Goal: Book appointment/travel/reservation

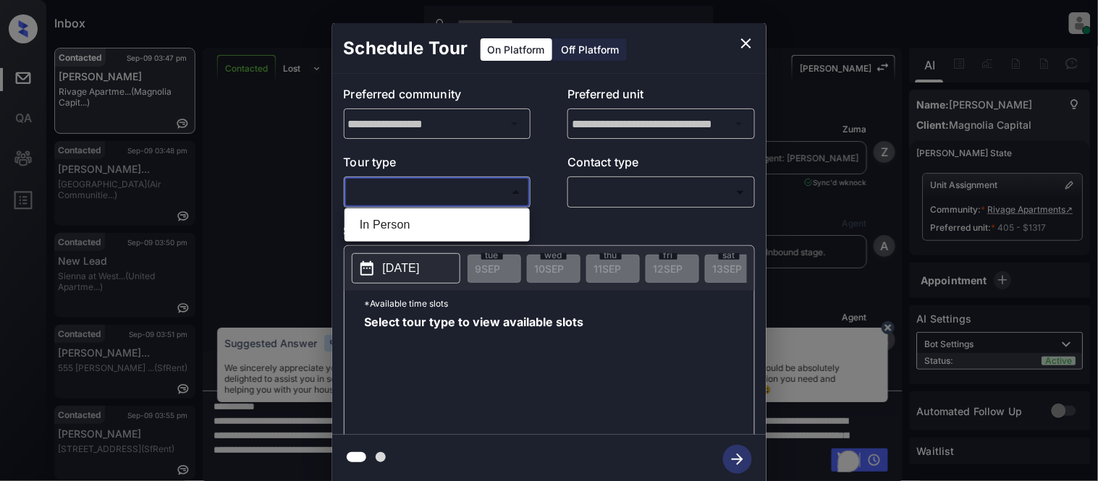
scroll to position [2712, 0]
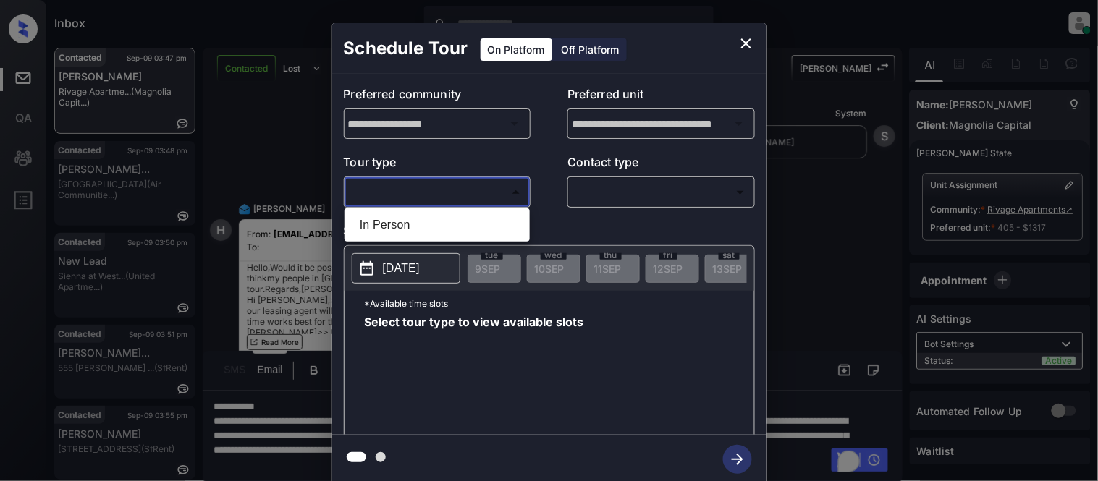
click at [745, 44] on div at bounding box center [549, 240] width 1098 height 481
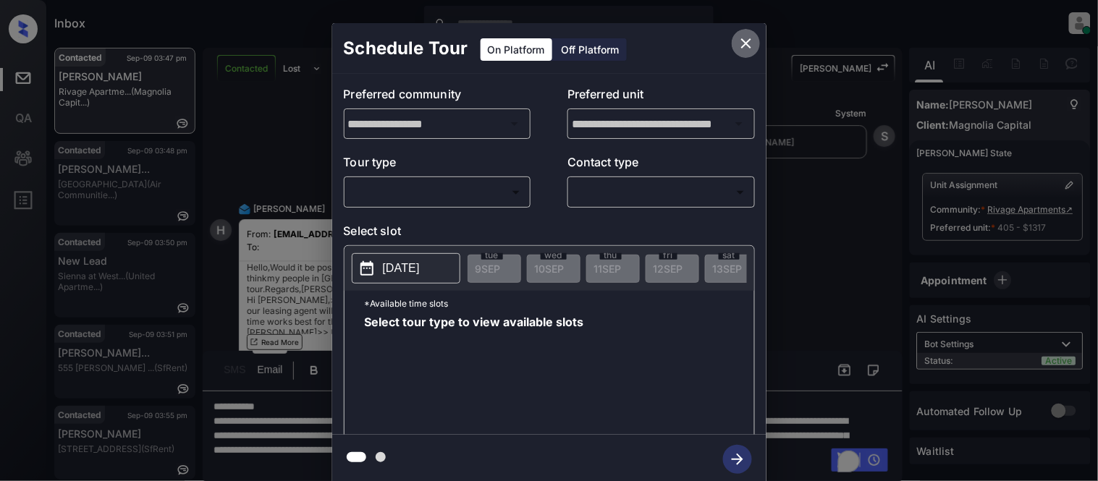
click at [747, 45] on icon "close" at bounding box center [746, 43] width 10 height 10
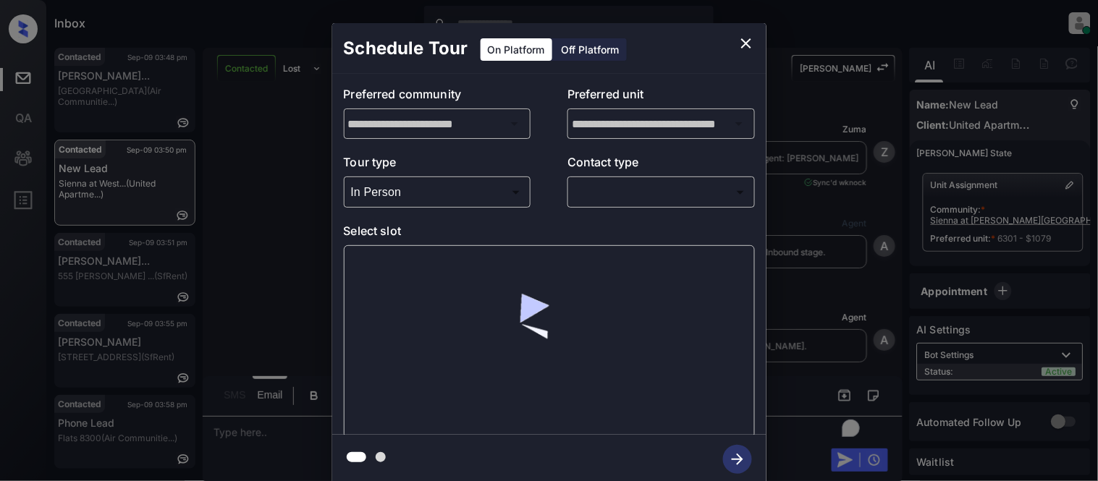
click at [606, 197] on body "Inbox [PERSON_NAME] Cataag Online Set yourself offline Set yourself on break Pr…" at bounding box center [549, 240] width 1098 height 481
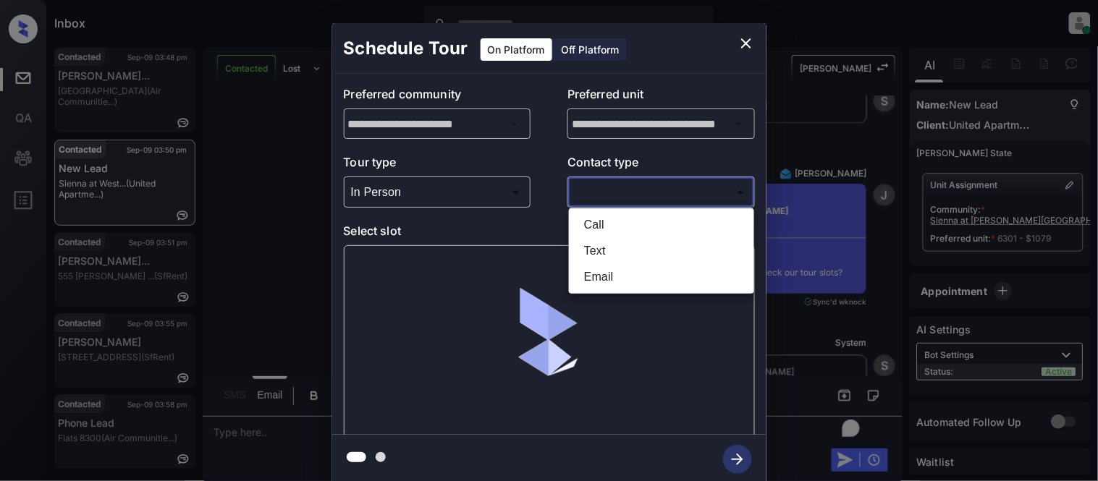
click at [584, 251] on li "Text" at bounding box center [661, 251] width 178 height 26
type input "****"
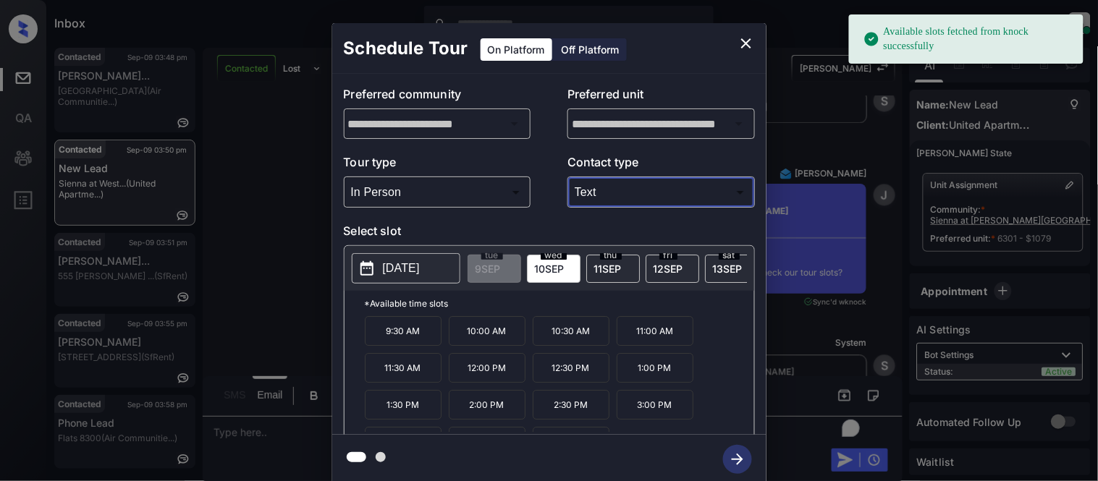
click at [387, 272] on p "[DATE]" at bounding box center [401, 268] width 37 height 17
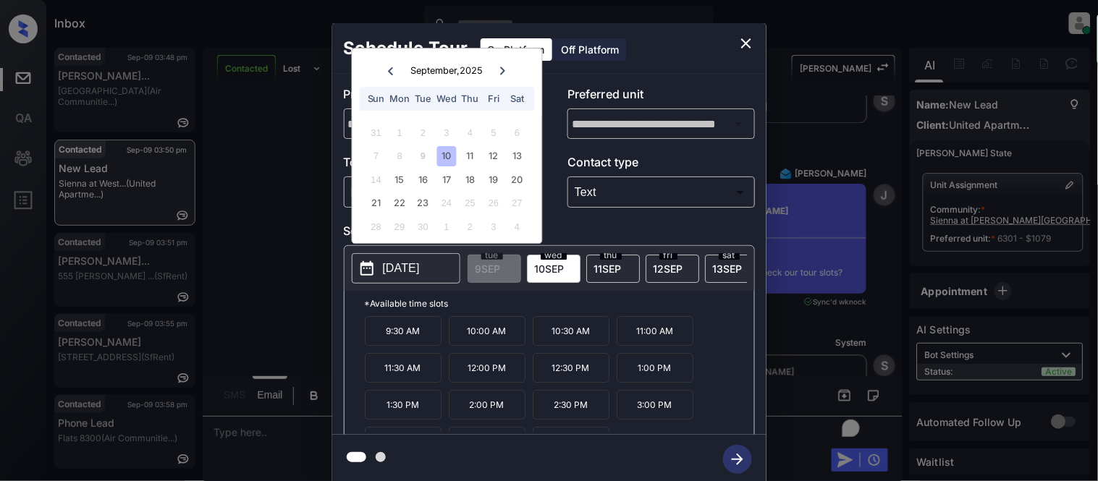
scroll to position [25, 0]
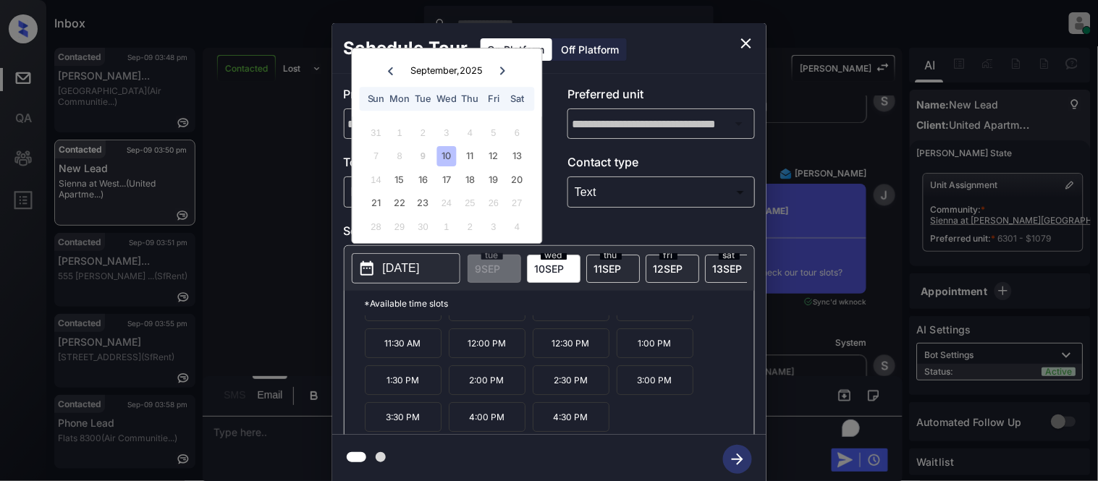
click at [749, 42] on icon "close" at bounding box center [745, 43] width 17 height 17
